Goal: Task Accomplishment & Management: Complete application form

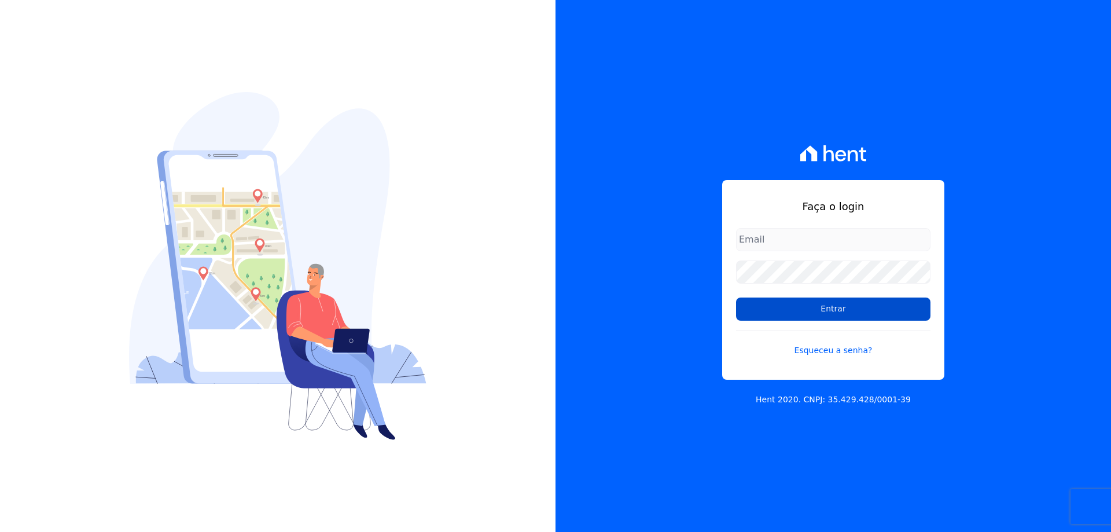
type input "[EMAIL_ADDRESS][DOMAIN_NAME]"
click at [822, 312] on input "Entrar" at bounding box center [833, 308] width 194 height 23
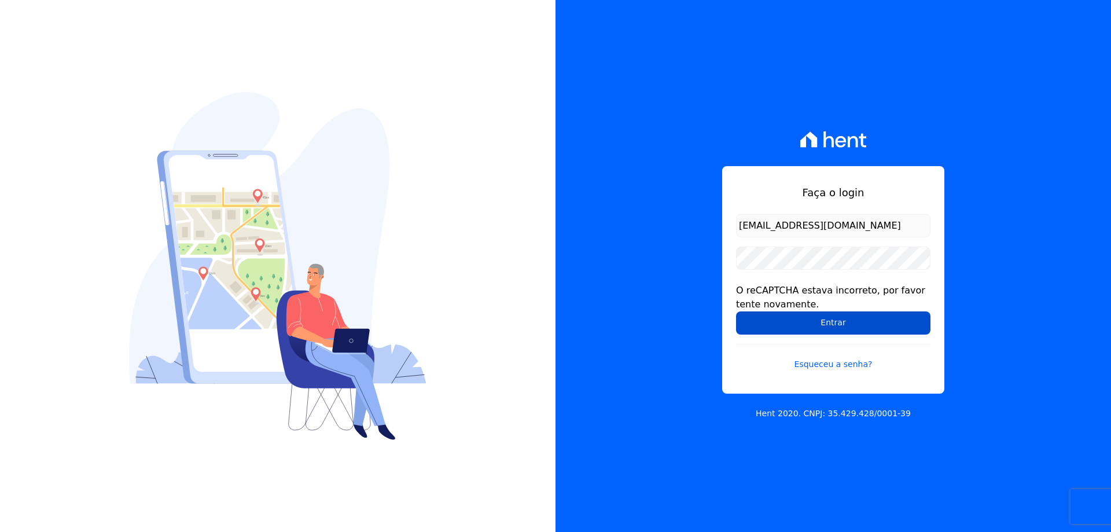
click at [773, 326] on input "Entrar" at bounding box center [833, 322] width 194 height 23
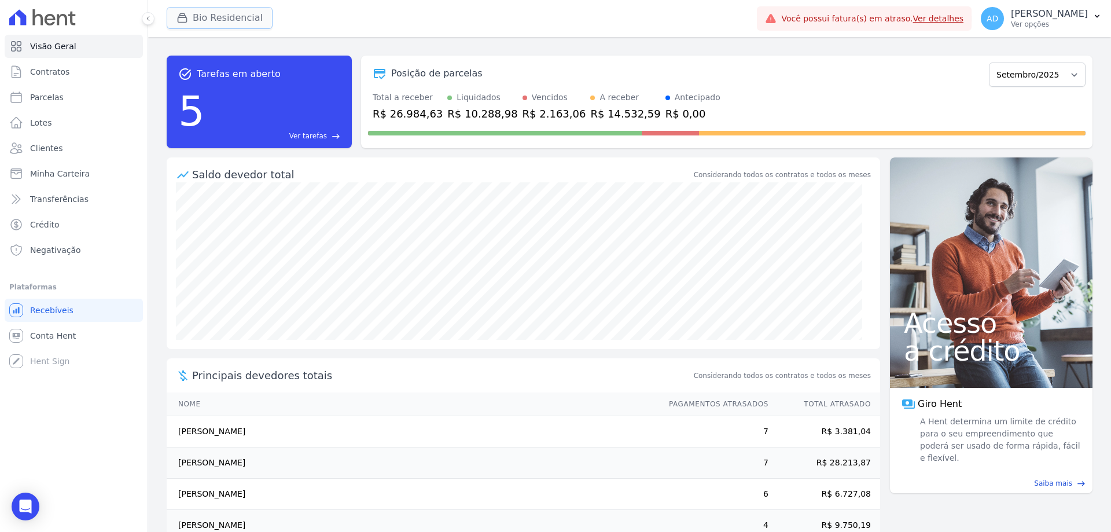
click at [195, 16] on button "Bio Residencial" at bounding box center [220, 18] width 106 height 22
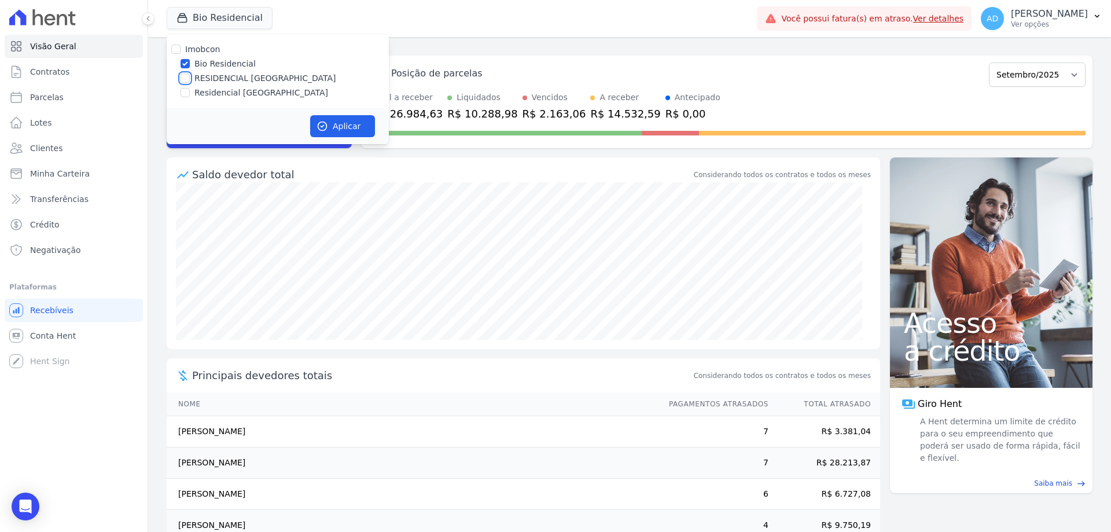
click at [186, 75] on input "RESIDENCIAL ALTOS DA COLINA" at bounding box center [184, 77] width 9 height 9
checkbox input "true"
click at [186, 61] on input "Bio Residencial" at bounding box center [184, 63] width 9 height 9
checkbox input "false"
click at [314, 125] on button "Aplicar" at bounding box center [342, 126] width 65 height 22
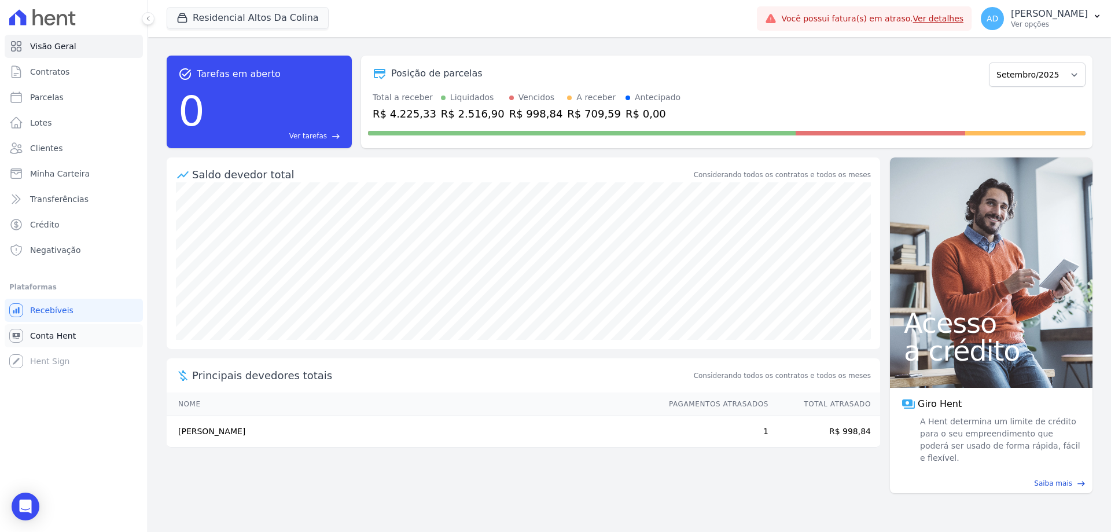
click at [85, 340] on link "Conta Hent" at bounding box center [74, 335] width 138 height 23
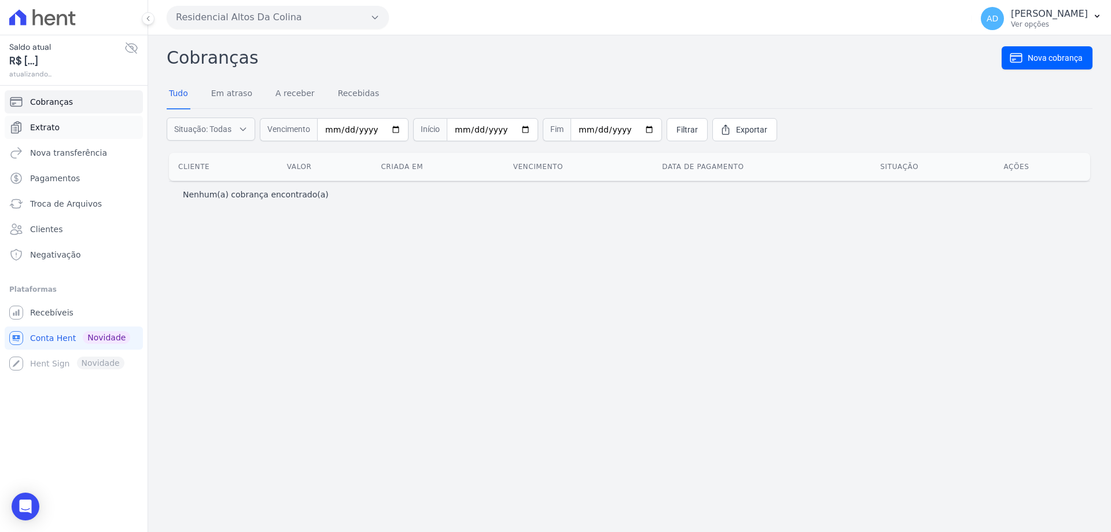
click at [78, 125] on link "Extrato" at bounding box center [74, 127] width 138 height 23
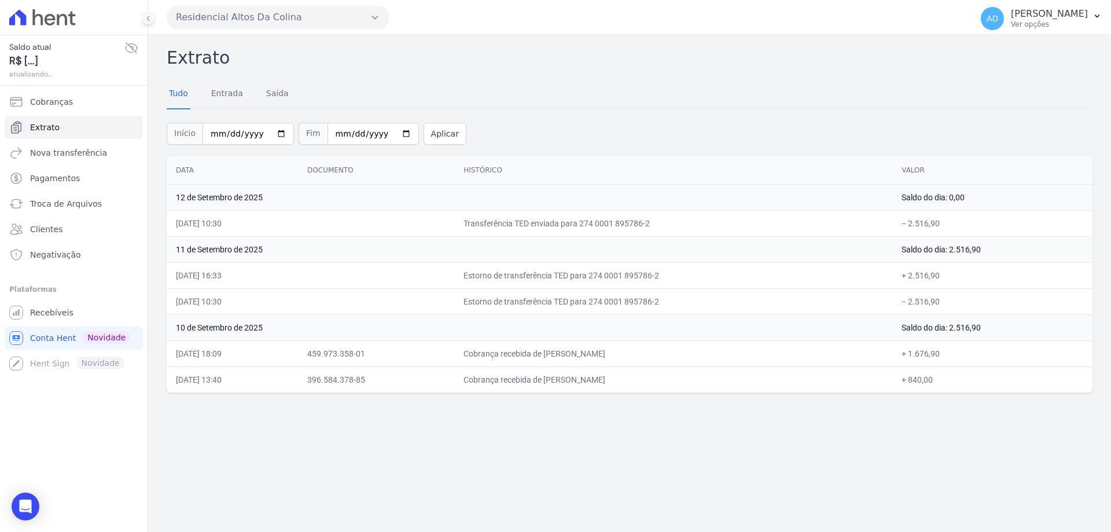
drag, startPoint x: 635, startPoint y: 377, endPoint x: 592, endPoint y: 368, distance: 43.8
click at [592, 368] on td "Cobrança recebida de ANGELA MAXIMO DE CARVALHO" at bounding box center [673, 379] width 438 height 26
drag, startPoint x: 608, startPoint y: 353, endPoint x: 573, endPoint y: 351, distance: 35.4
click at [563, 354] on td "Cobrança recebida de ISABELLY PEREIRA RODRIGUES" at bounding box center [673, 353] width 438 height 26
drag, startPoint x: 282, startPoint y: 12, endPoint x: 275, endPoint y: 21, distance: 11.9
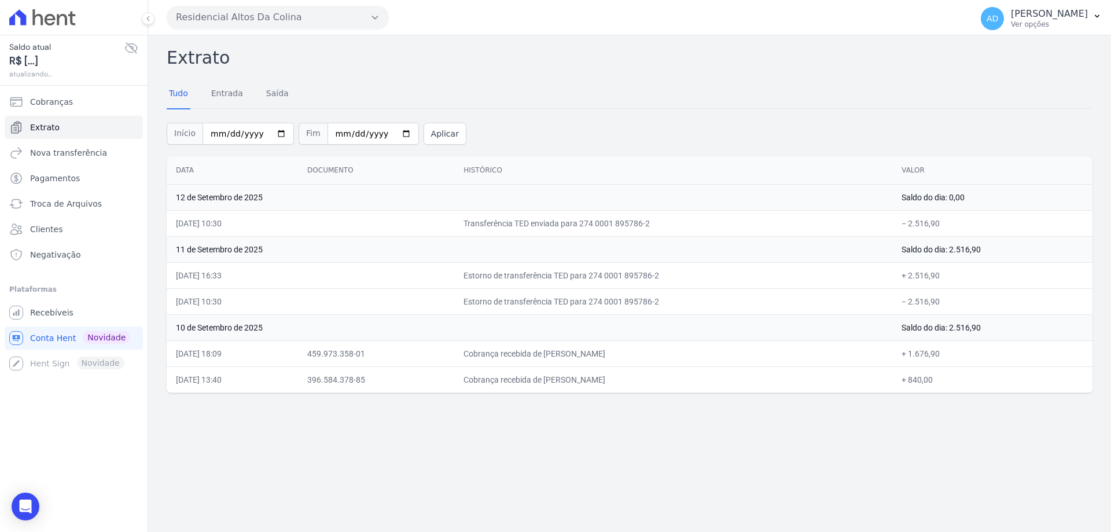
click at [281, 12] on button "Residencial Altos Da Colina" at bounding box center [278, 17] width 222 height 23
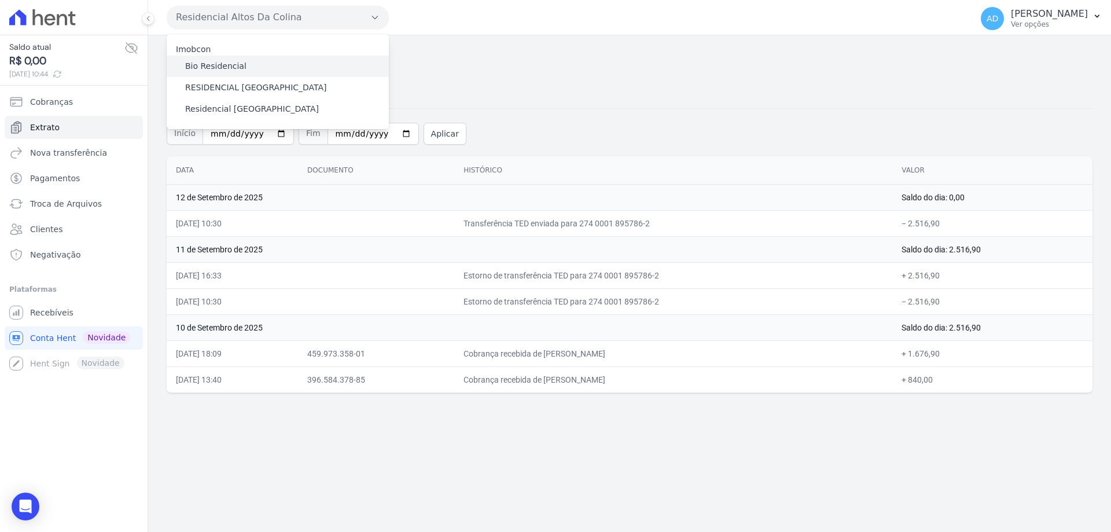
click at [183, 69] on div "Bio Residencial" at bounding box center [278, 66] width 222 height 21
click at [198, 111] on label "Residencial Serra da Canastra" at bounding box center [252, 109] width 134 height 12
click at [0, 0] on input "Residencial Serra da Canastra" at bounding box center [0, 0] width 0 height 0
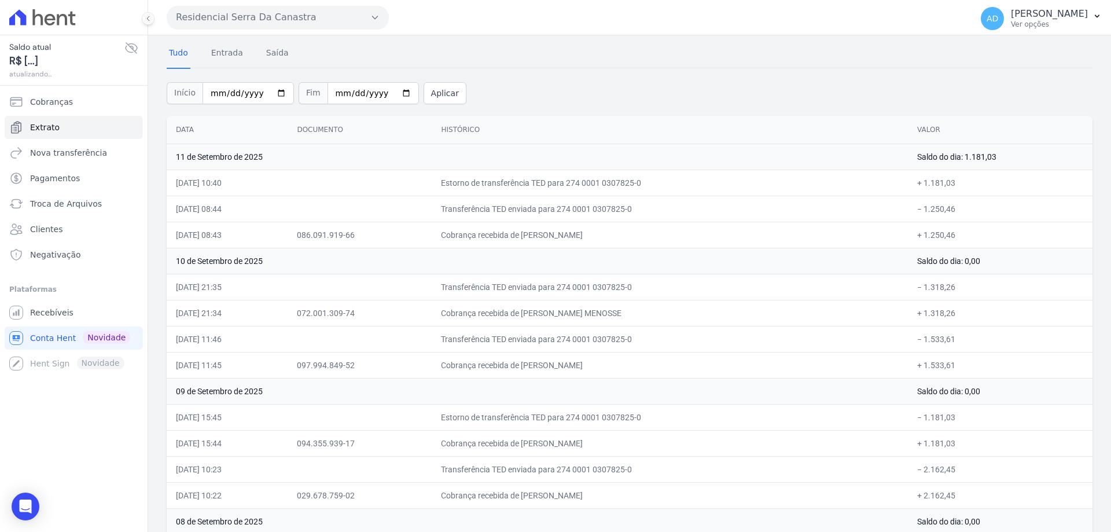
scroll to position [58, 0]
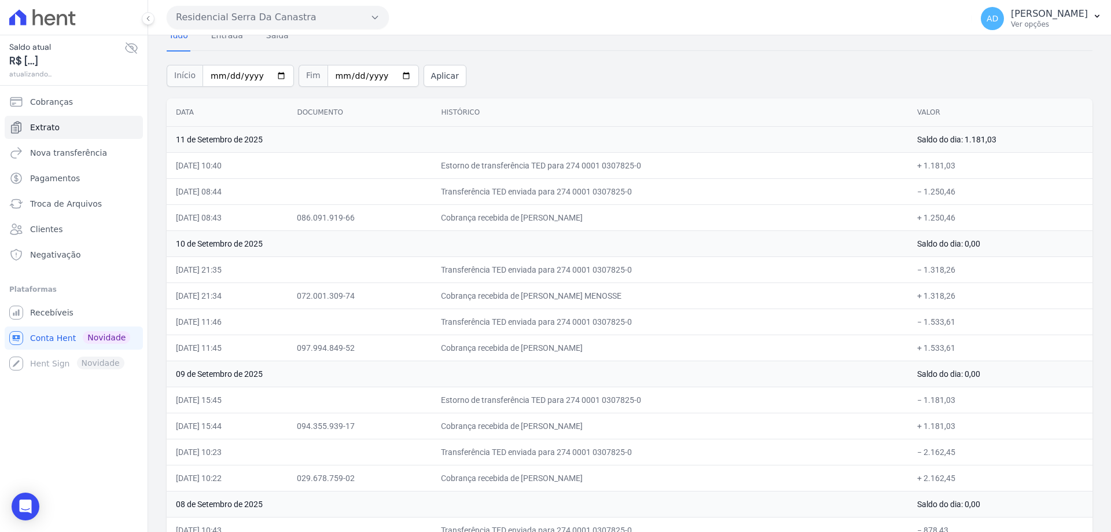
drag, startPoint x: 606, startPoint y: 295, endPoint x: 593, endPoint y: 295, distance: 12.7
click at [593, 295] on td "Cobrança recebida de FERNANDA DA LUZ MENOSSE" at bounding box center [669, 295] width 476 height 26
drag, startPoint x: 640, startPoint y: 215, endPoint x: 602, endPoint y: 213, distance: 38.2
click at [602, 213] on td "Cobrança recebida de ALEXANDRE FRANCISCO SANTOS" at bounding box center [669, 217] width 476 height 26
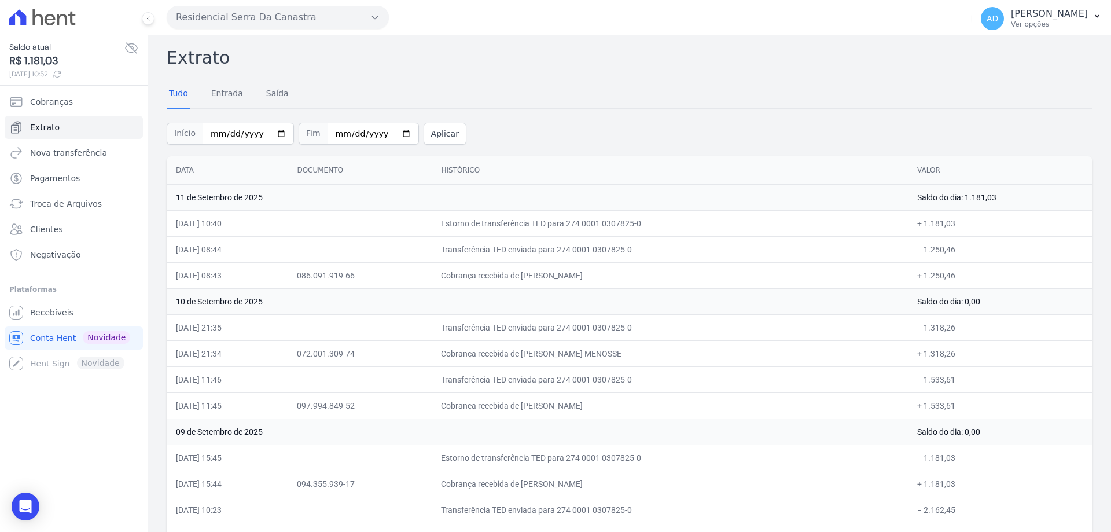
drag, startPoint x: 203, startPoint y: 27, endPoint x: 217, endPoint y: 53, distance: 29.8
click at [202, 27] on button "Residencial Serra Da Canastra" at bounding box center [278, 17] width 222 height 23
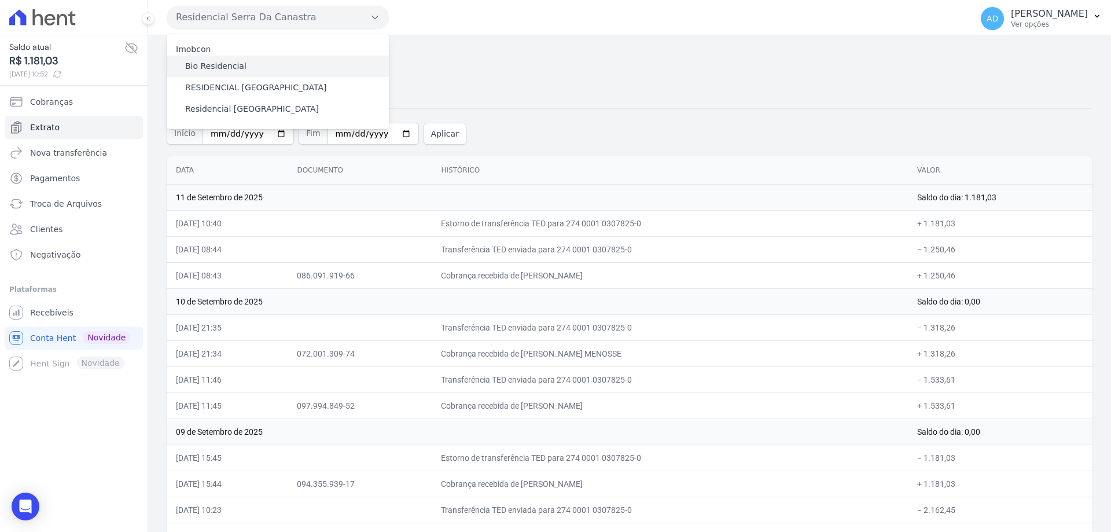
click at [211, 66] on label "Bio Residencial" at bounding box center [215, 66] width 61 height 12
click at [0, 0] on input "Bio Residencial" at bounding box center [0, 0] width 0 height 0
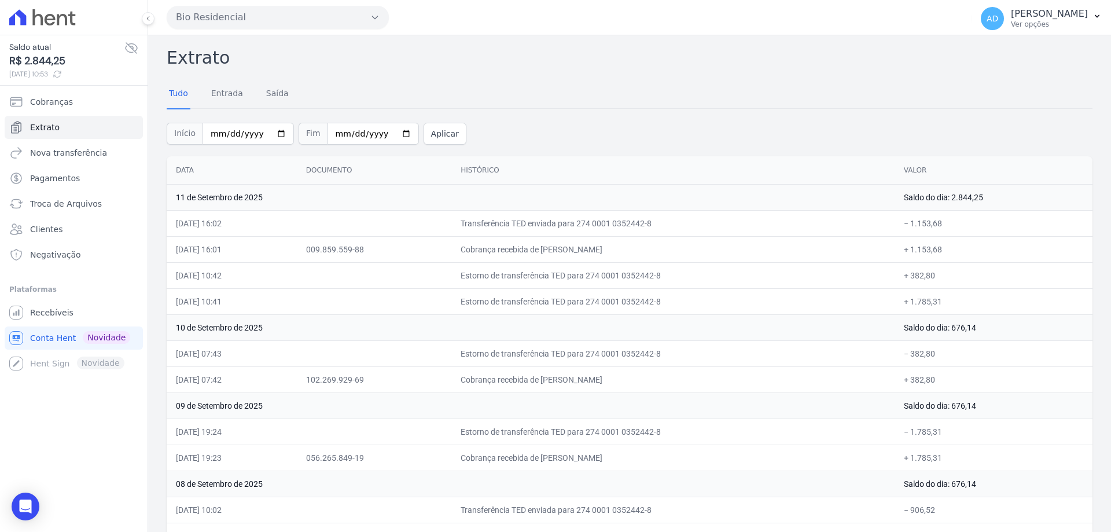
drag, startPoint x: 243, startPoint y: 16, endPoint x: 238, endPoint y: 23, distance: 9.1
click at [242, 16] on button "Bio Residencial" at bounding box center [278, 17] width 222 height 23
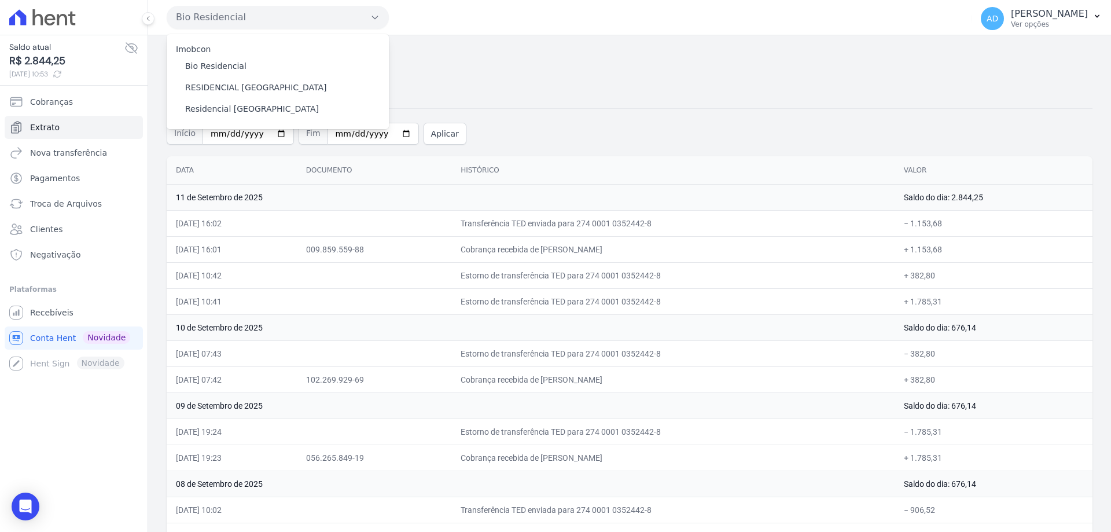
drag, startPoint x: 462, startPoint y: 57, endPoint x: 475, endPoint y: 87, distance: 33.4
click at [462, 57] on h2 "Extrato" at bounding box center [629, 58] width 925 height 26
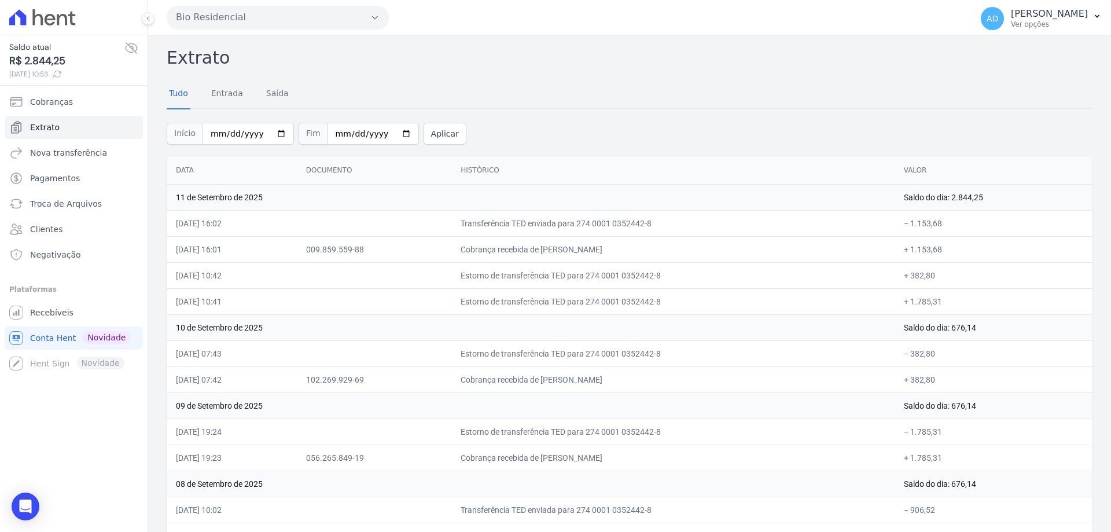
drag, startPoint x: 599, startPoint y: 250, endPoint x: 588, endPoint y: 250, distance: 11.6
click at [588, 250] on td "Cobrança recebida de KLINSMMAN DA SILVA SERRA" at bounding box center [672, 249] width 443 height 26
drag, startPoint x: 616, startPoint y: 380, endPoint x: 582, endPoint y: 380, distance: 34.1
click at [582, 380] on td "Cobrança recebida de CAIO FELIPE DE LORENA" at bounding box center [672, 379] width 443 height 26
drag, startPoint x: 615, startPoint y: 277, endPoint x: 569, endPoint y: 277, distance: 45.7
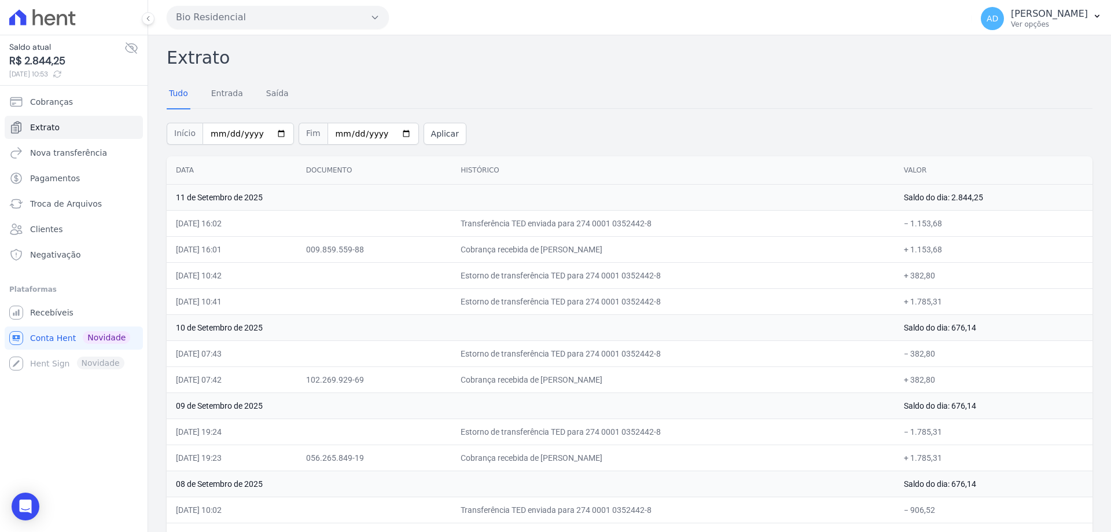
click at [569, 277] on td "Estorno de transferência TED para 274 0001 0352442-8" at bounding box center [672, 275] width 443 height 26
drag, startPoint x: 583, startPoint y: 302, endPoint x: 568, endPoint y: 303, distance: 15.1
click at [568, 303] on td "Estorno de transferência TED para 274 0001 0352442-8" at bounding box center [672, 301] width 443 height 26
drag, startPoint x: 581, startPoint y: 248, endPoint x: 542, endPoint y: 246, distance: 39.4
click at [542, 246] on td "Cobrança recebida de KLINSMMAN DA SILVA SERRA" at bounding box center [672, 249] width 443 height 26
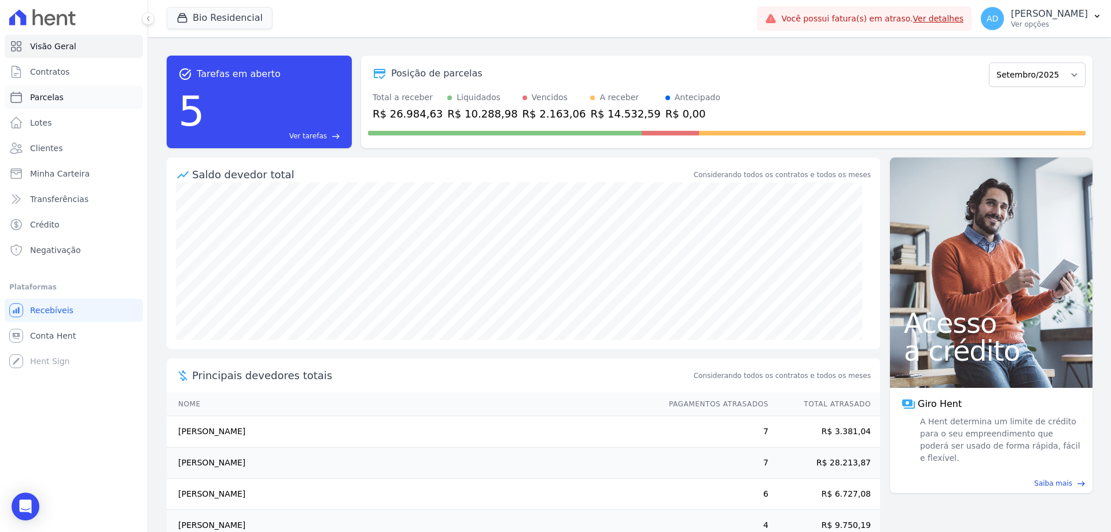
click at [72, 100] on link "Parcelas" at bounding box center [74, 97] width 138 height 23
select select
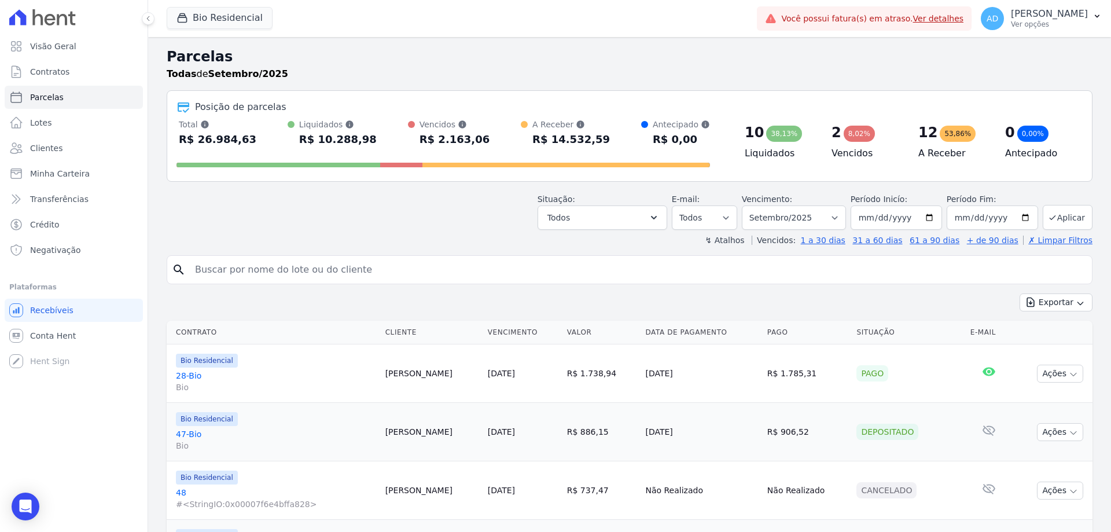
click at [375, 272] on input "search" at bounding box center [637, 269] width 899 height 23
type input "erica"
select select
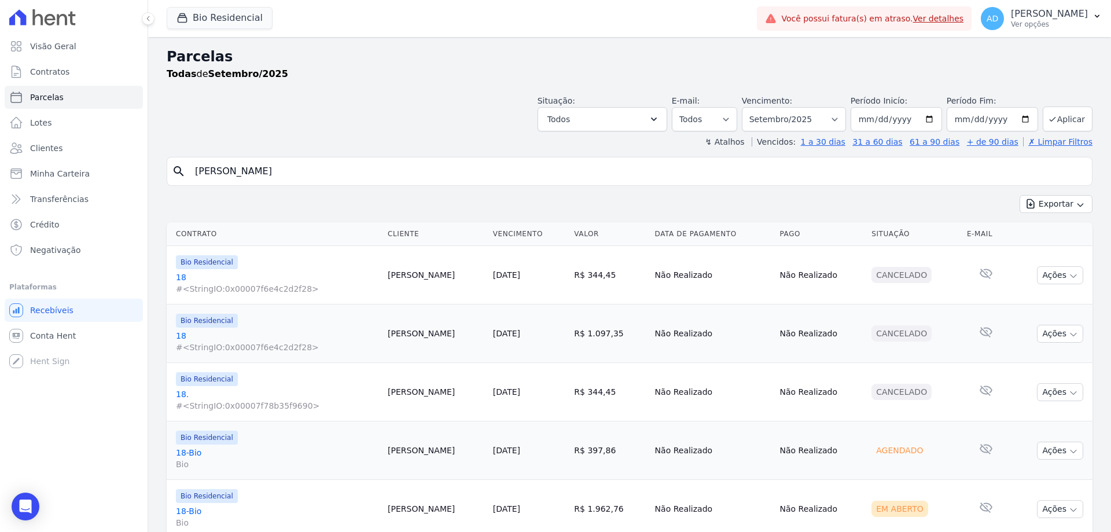
click at [180, 279] on link "18 #<StringIO:0x00007f6e4c2d2f28>" at bounding box center [277, 282] width 202 height 23
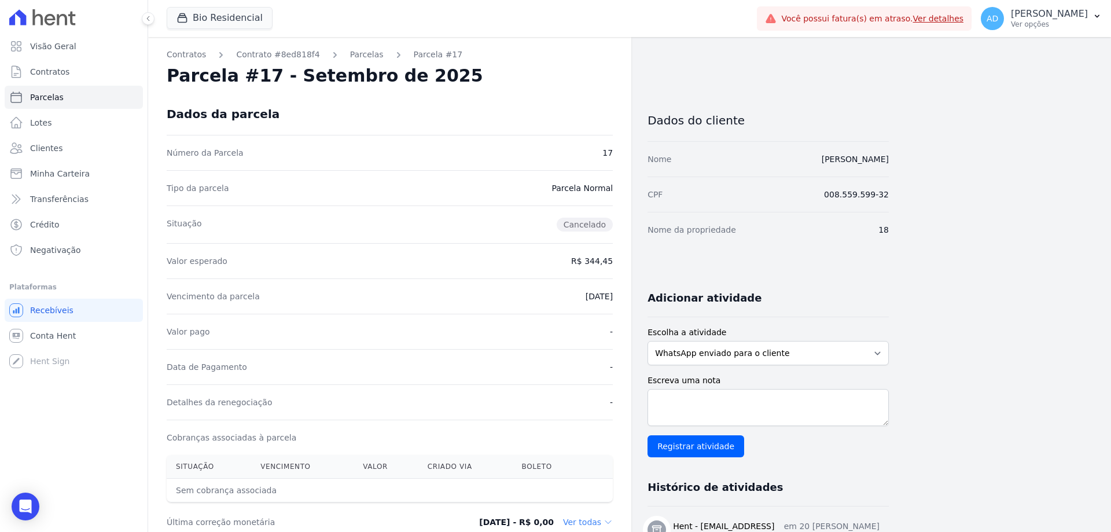
select select
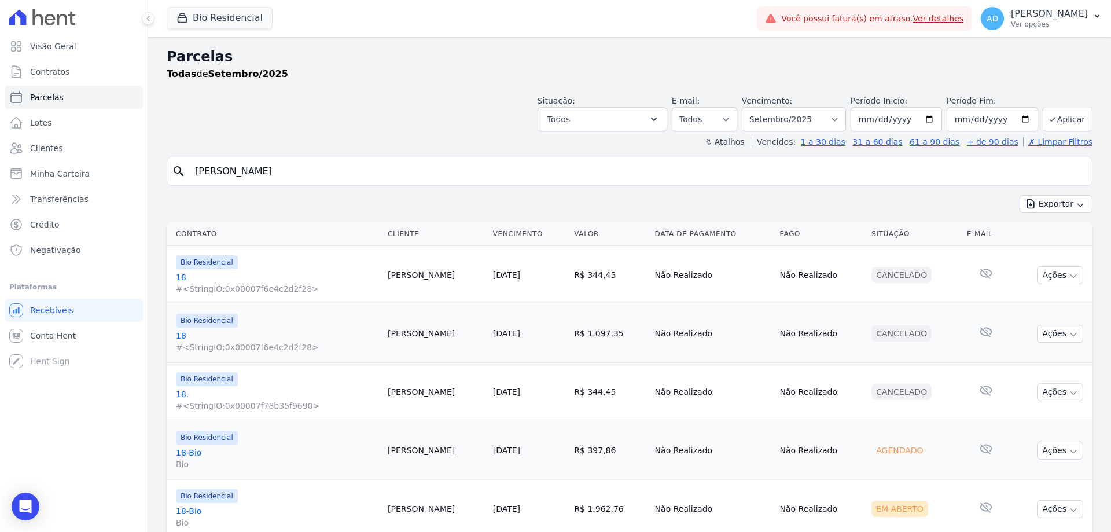
click at [186, 452] on link "18-Bio Bio" at bounding box center [277, 458] width 202 height 23
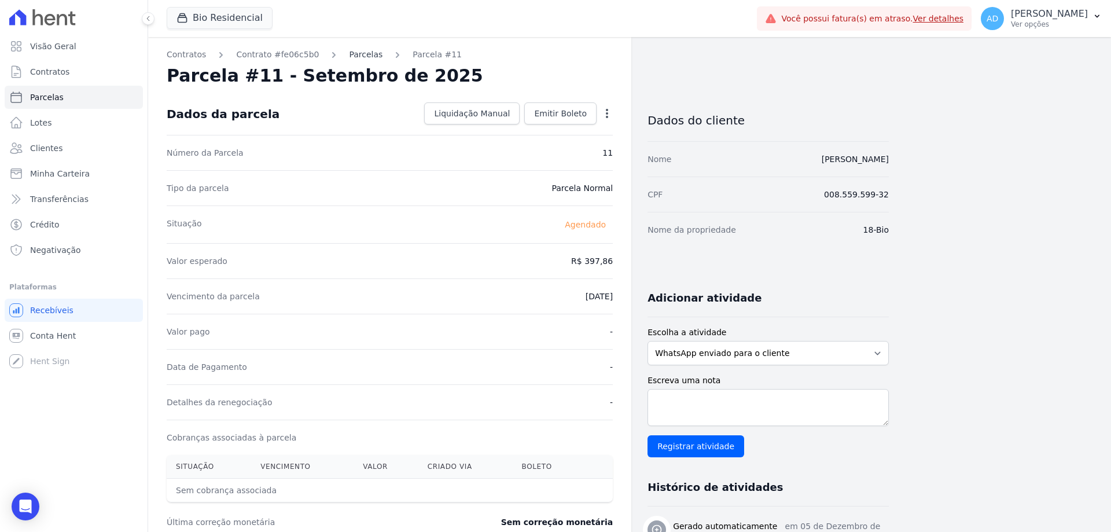
click at [356, 53] on link "Parcelas" at bounding box center [366, 55] width 34 height 12
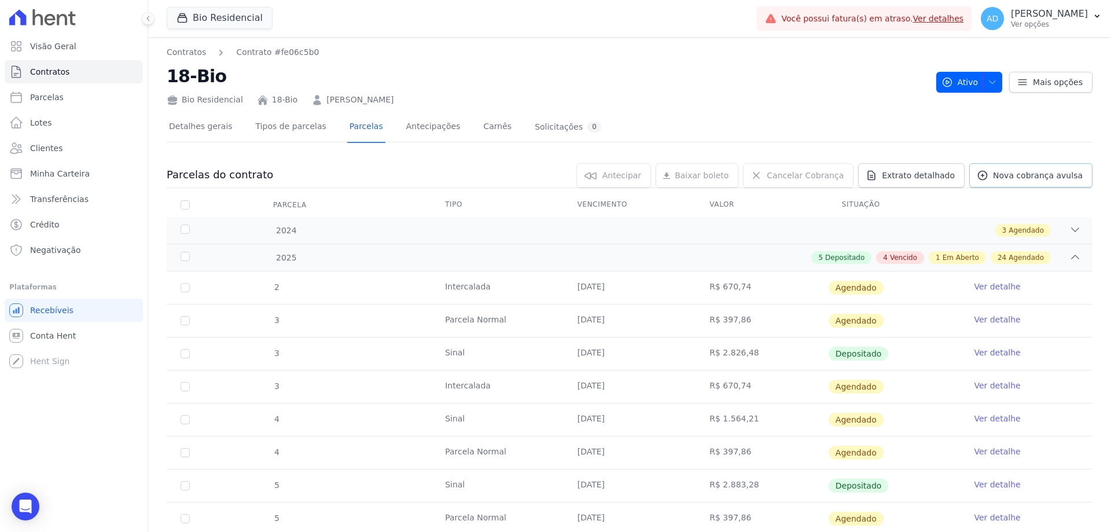
click at [1064, 180] on span "Nova cobrança avulsa" at bounding box center [1038, 175] width 90 height 12
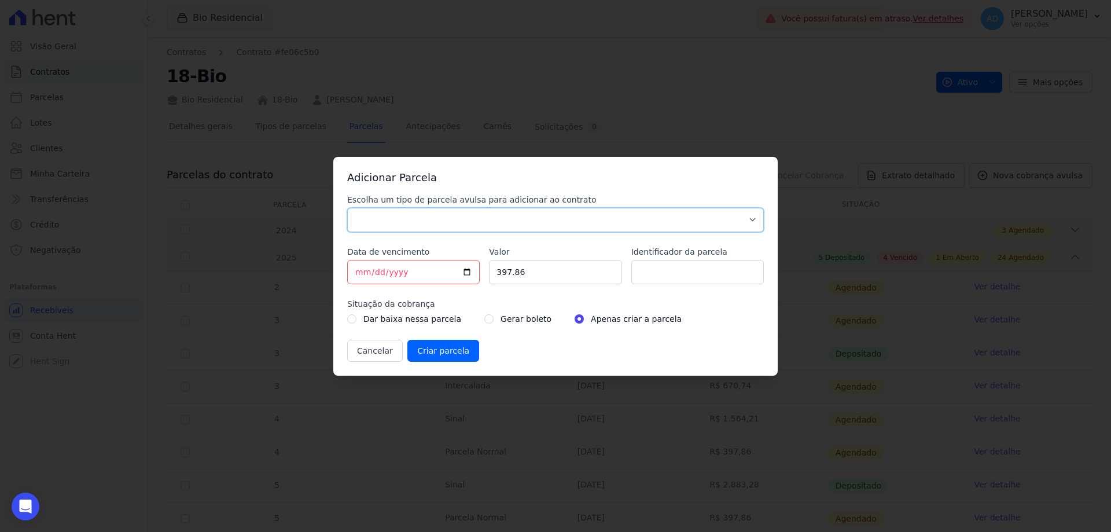
drag, startPoint x: 489, startPoint y: 220, endPoint x: 482, endPoint y: 230, distance: 12.0
click at [489, 220] on select "Parcela Normal Sinal Caução Intercalada Chaves Pré Chaves Pós Chaves Taxas Quit…" at bounding box center [555, 220] width 416 height 24
select select "standard"
click at [347, 208] on select "Parcela Normal Sinal Caução Intercalada Chaves Pré Chaves Pós Chaves Taxas Quit…" at bounding box center [555, 220] width 416 height 24
click at [404, 268] on input "2025-09-12" at bounding box center [413, 272] width 132 height 24
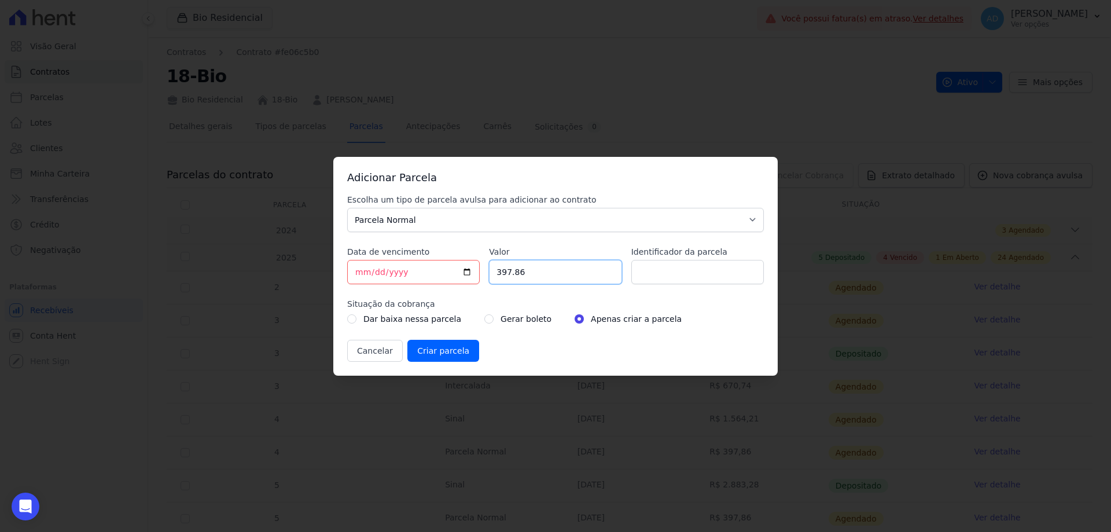
click at [528, 265] on input "397.86" at bounding box center [555, 272] width 132 height 24
drag, startPoint x: 533, startPoint y: 270, endPoint x: 477, endPoint y: 261, distance: 56.9
click at [477, 261] on div "Escolha um tipo de parcela avulsa para adicionar ao contrato Parcela Normal Sin…" at bounding box center [555, 278] width 416 height 168
click at [548, 271] on input "397.86" at bounding box center [555, 272] width 132 height 24
drag, startPoint x: 547, startPoint y: 274, endPoint x: 475, endPoint y: 270, distance: 71.8
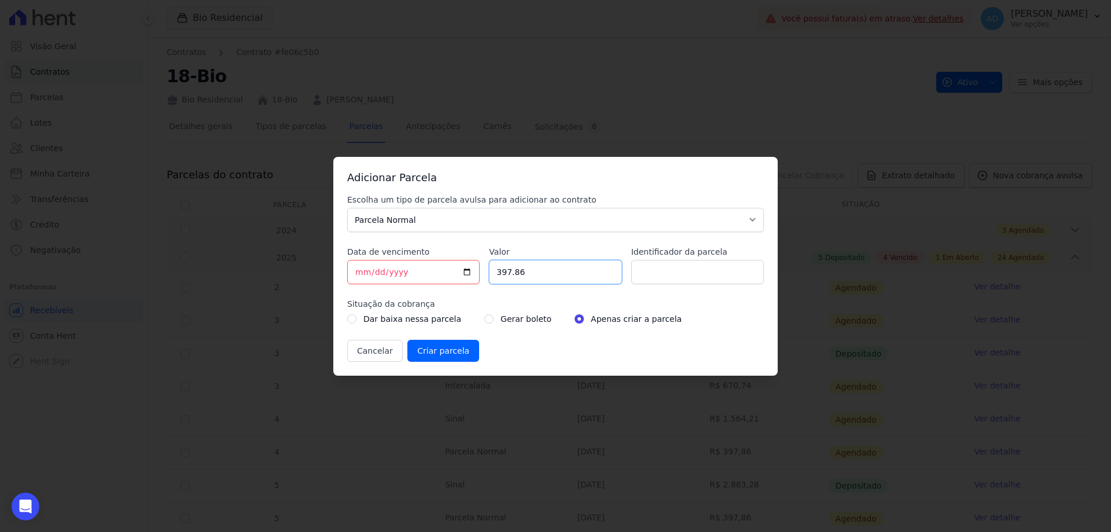
click at [477, 274] on div "Escolha um tipo de parcela avulsa para adicionar ao contrato Parcela Normal Sin…" at bounding box center [555, 278] width 416 height 168
type input "3207.02"
type input "vencimento 15/06/2025"
click at [484, 320] on input "radio" at bounding box center [488, 318] width 9 height 9
radio input "true"
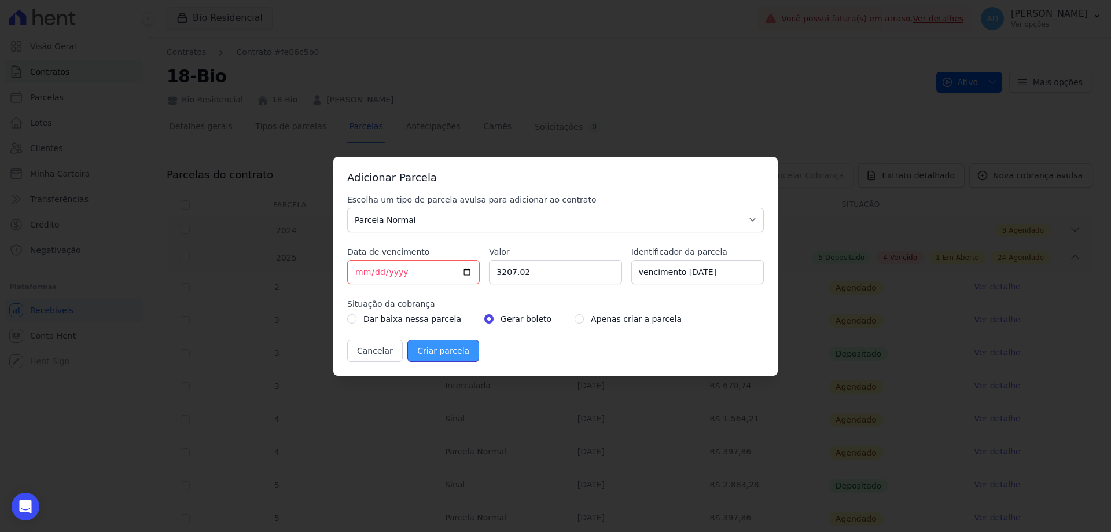
click at [417, 351] on input "Criar parcela" at bounding box center [443, 351] width 72 height 22
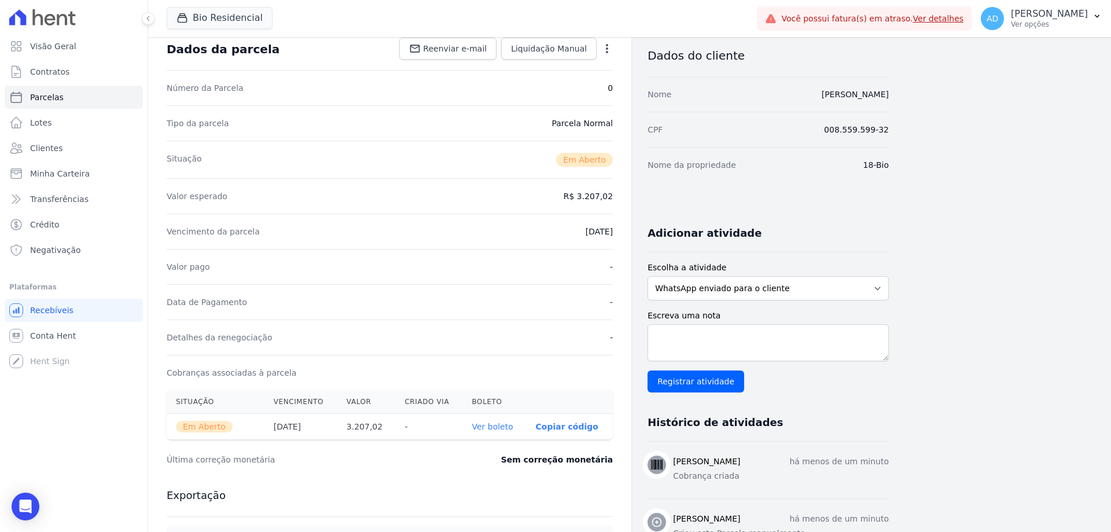
scroll to position [174, 0]
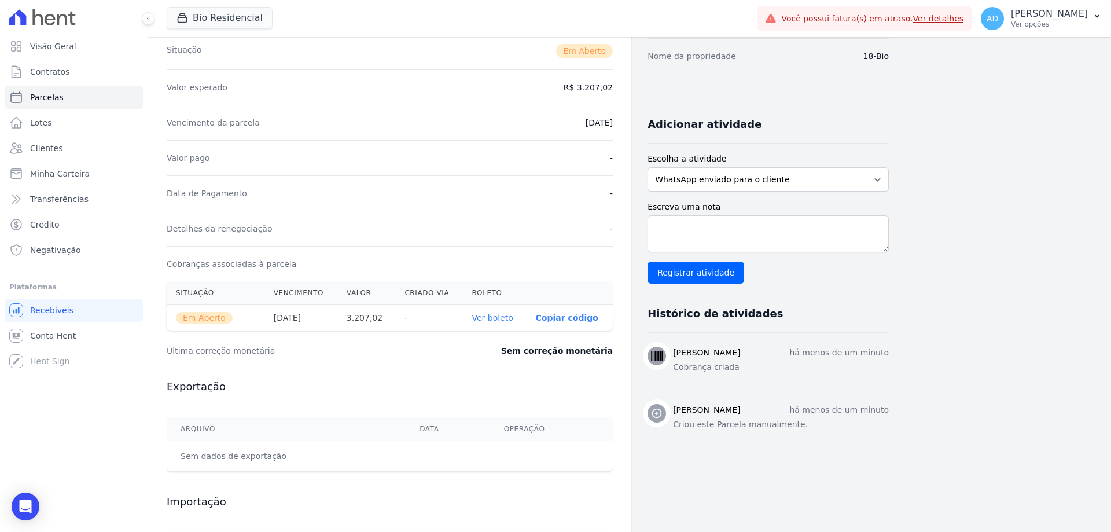
click at [495, 319] on link "Ver boleto" at bounding box center [491, 317] width 41 height 9
